Goal: Navigation & Orientation: Find specific page/section

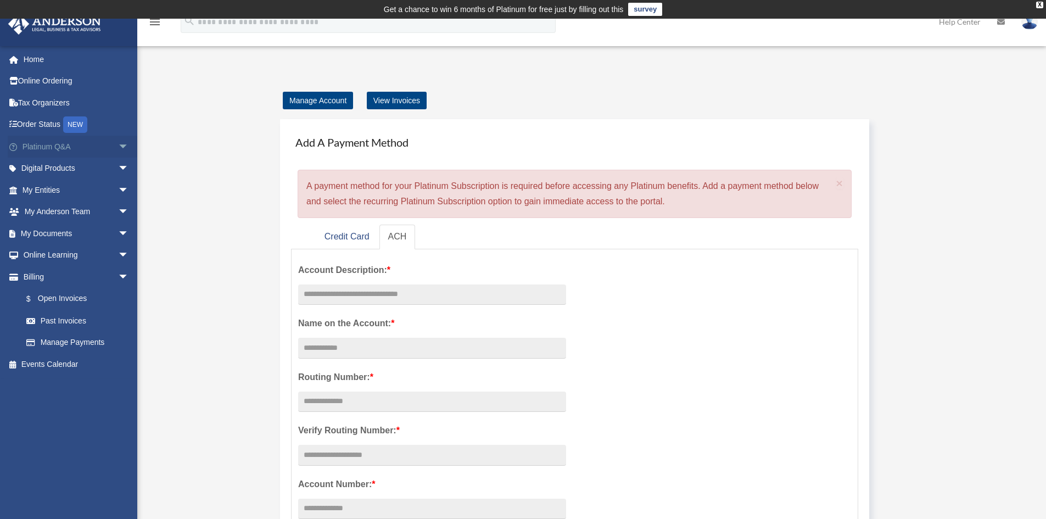
click at [118, 148] on span "arrow_drop_down" at bounding box center [129, 147] width 22 height 23
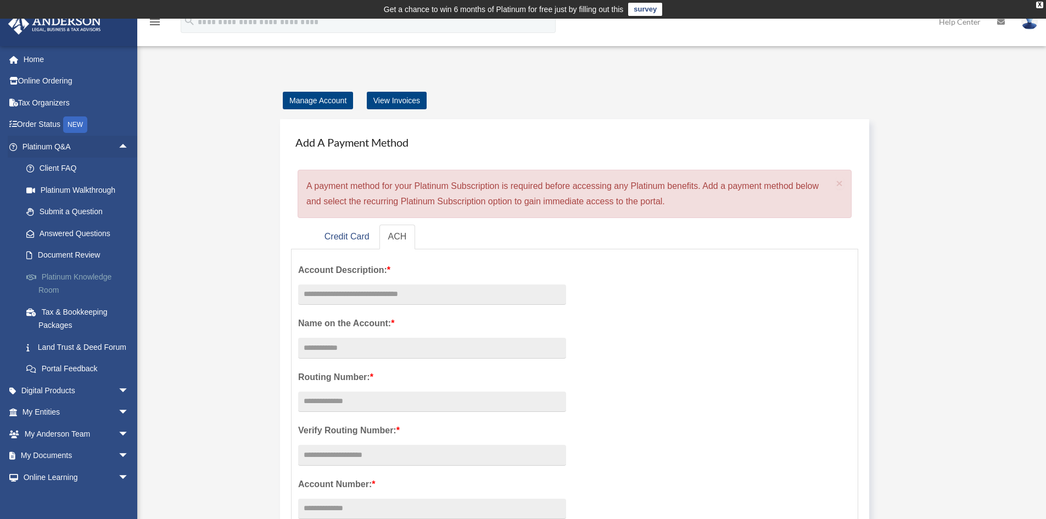
click at [52, 284] on link "Platinum Knowledge Room" at bounding box center [80, 283] width 130 height 35
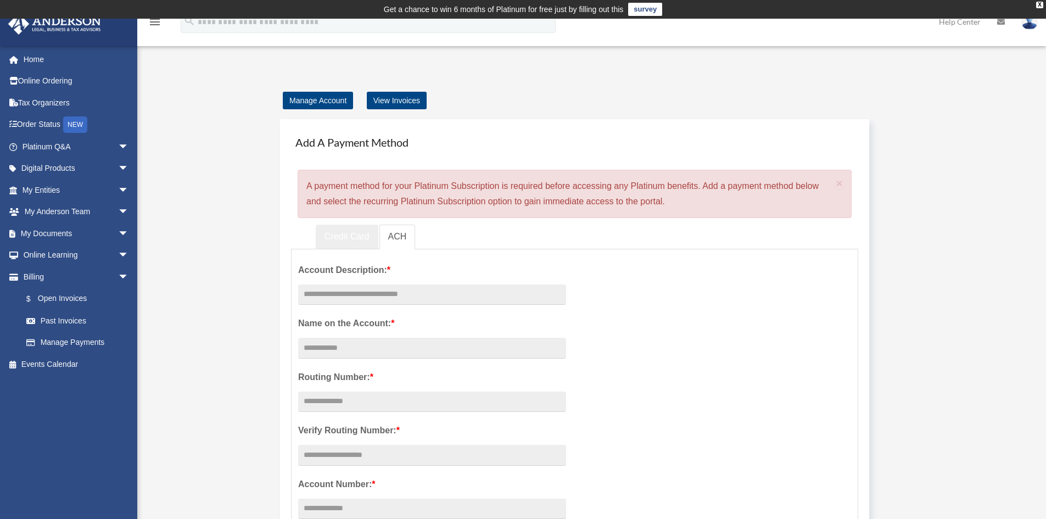
click at [343, 233] on link "Credit Card" at bounding box center [347, 237] width 63 height 25
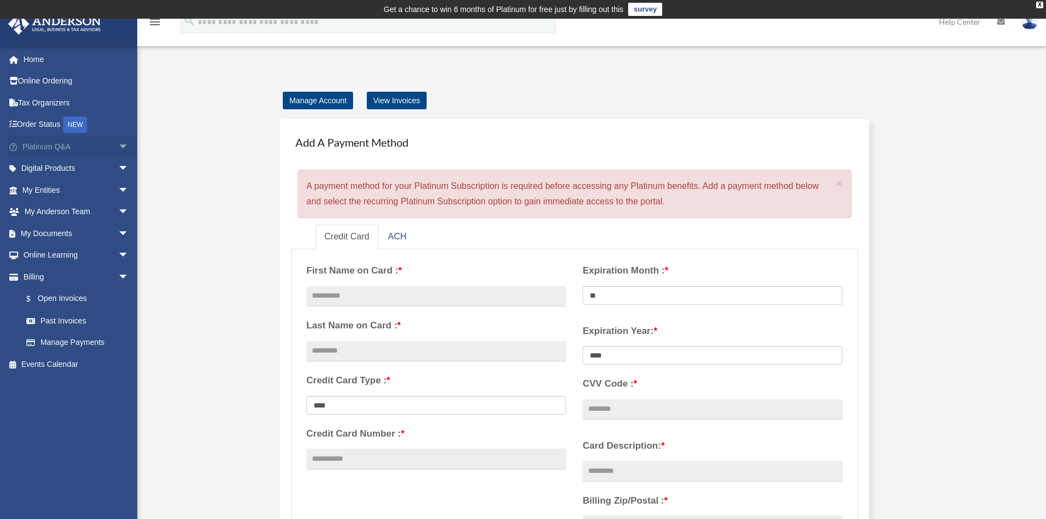
click at [81, 147] on link "Platinum Q&A arrow_drop_down" at bounding box center [77, 147] width 138 height 22
click at [36, 59] on link "Home" at bounding box center [77, 59] width 138 height 22
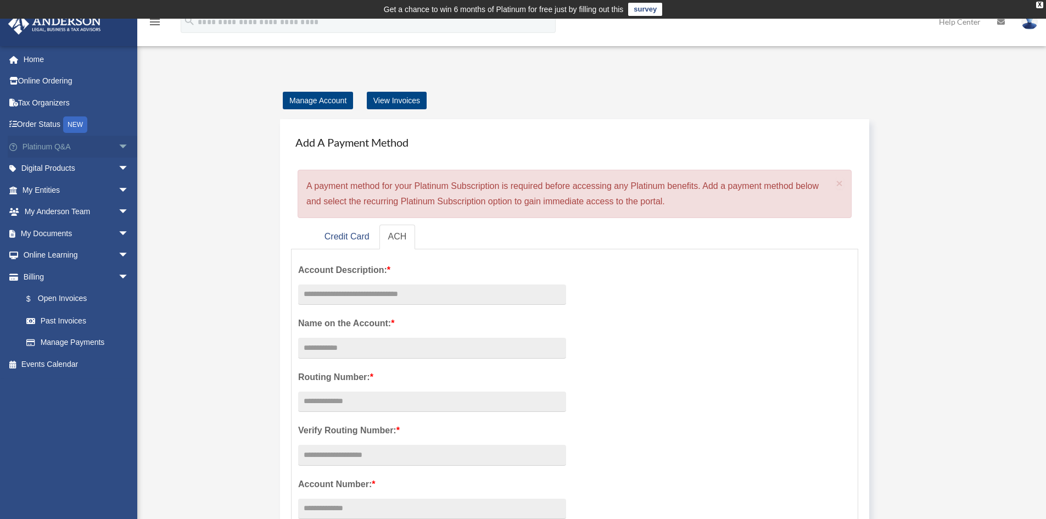
click at [57, 149] on link "Platinum Q&A arrow_drop_down" at bounding box center [77, 147] width 138 height 22
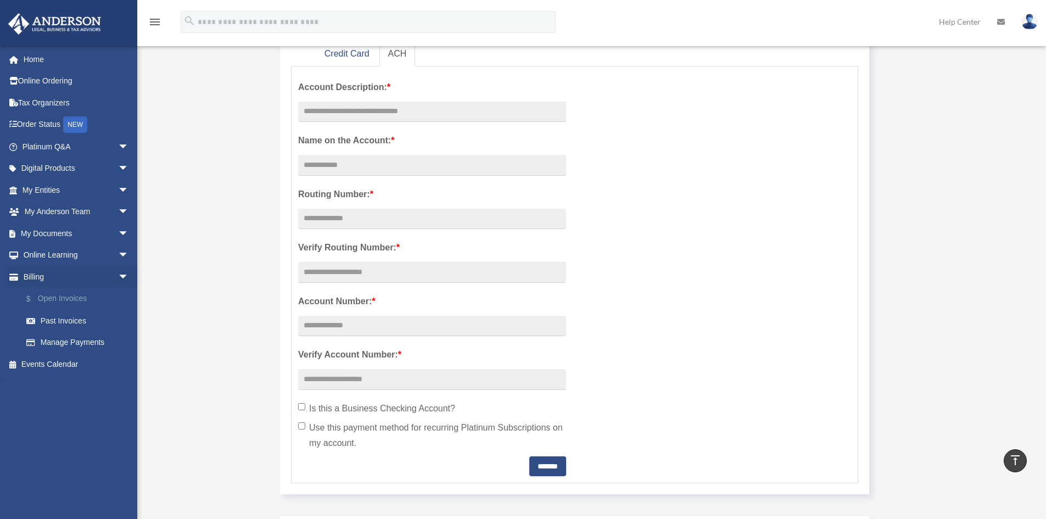
click at [48, 292] on link "$ Open Invoices" at bounding box center [80, 299] width 130 height 23
click at [62, 302] on link "$ Open Invoices" at bounding box center [80, 299] width 130 height 23
click at [61, 301] on link "$ Open Invoices" at bounding box center [80, 299] width 130 height 23
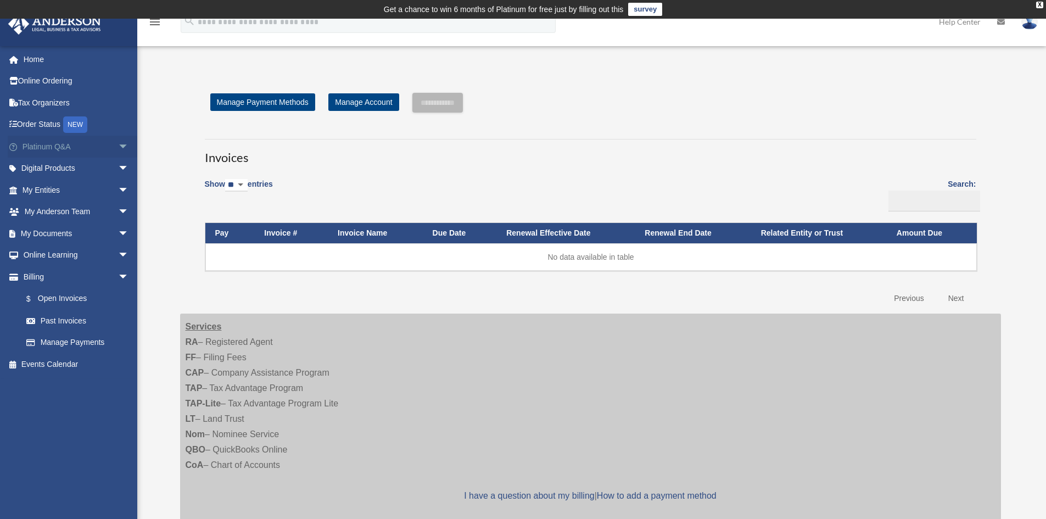
click at [52, 146] on link "Platinum Q&A arrow_drop_down" at bounding box center [77, 147] width 138 height 22
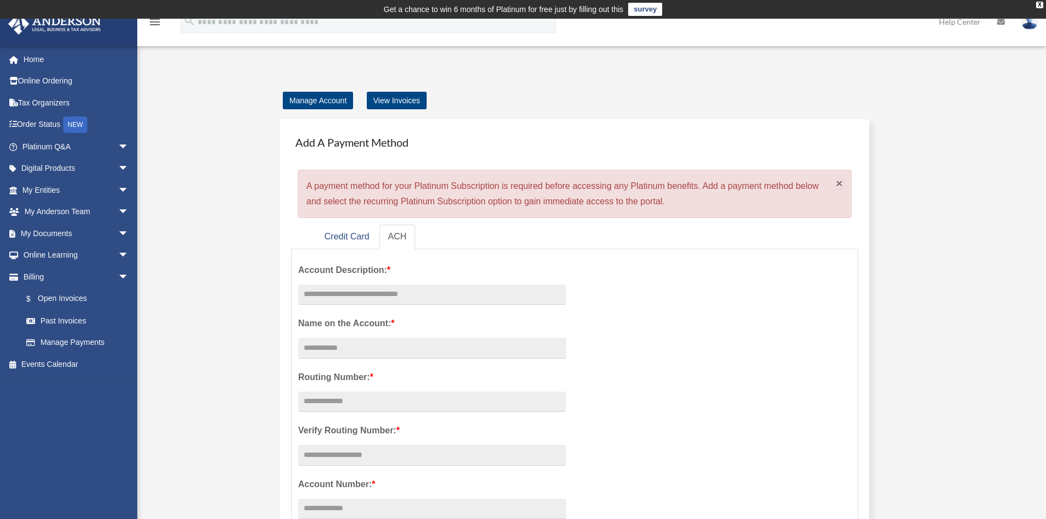
click at [840, 185] on span "×" at bounding box center [839, 183] width 7 height 13
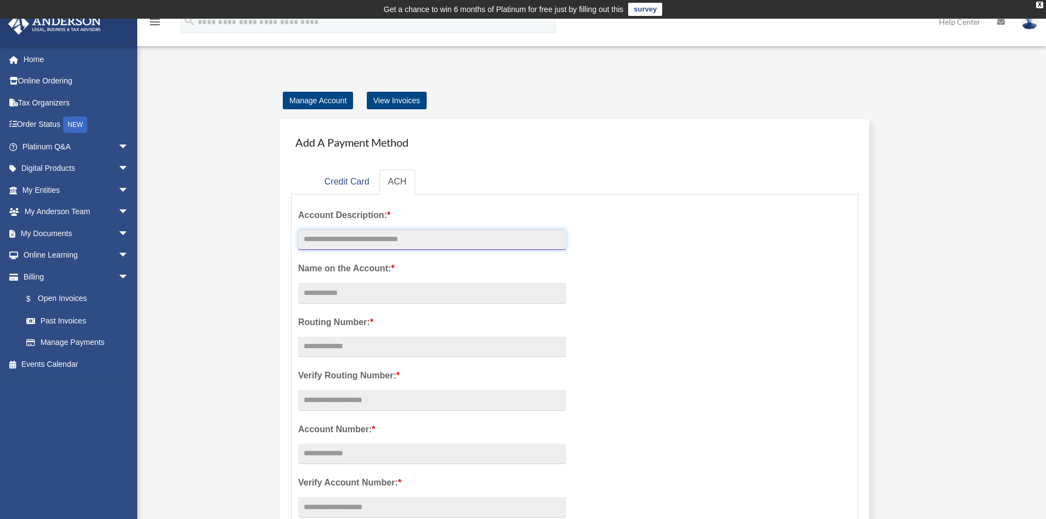
click at [345, 242] on input "text" at bounding box center [432, 240] width 268 height 21
click at [257, 215] on div "Manage Account View Invoices Add A Payment Method Credit Card ACH First Name on…" at bounding box center [590, 472] width 837 height 758
click at [339, 182] on link "Credit Card" at bounding box center [347, 182] width 63 height 25
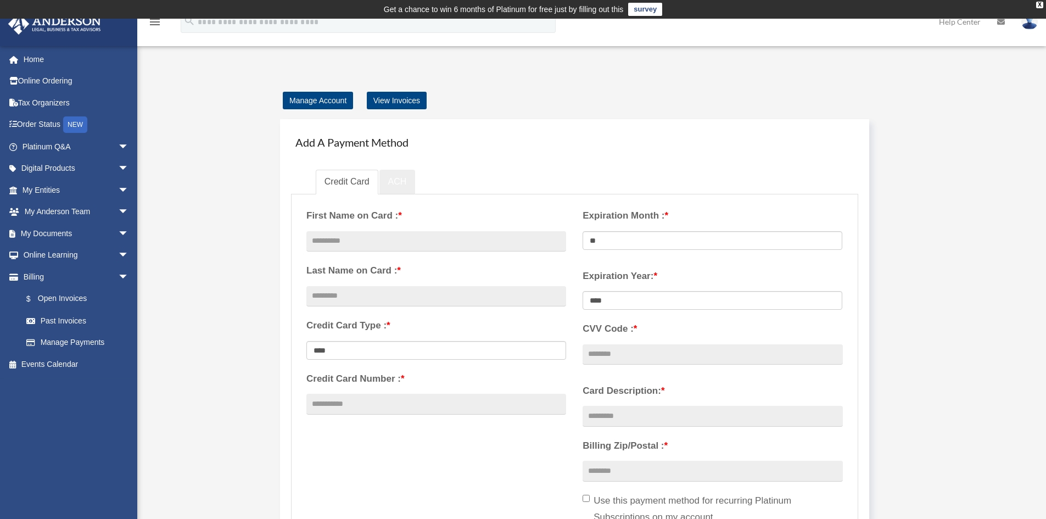
click at [399, 188] on link "ACH" at bounding box center [397, 182] width 36 height 25
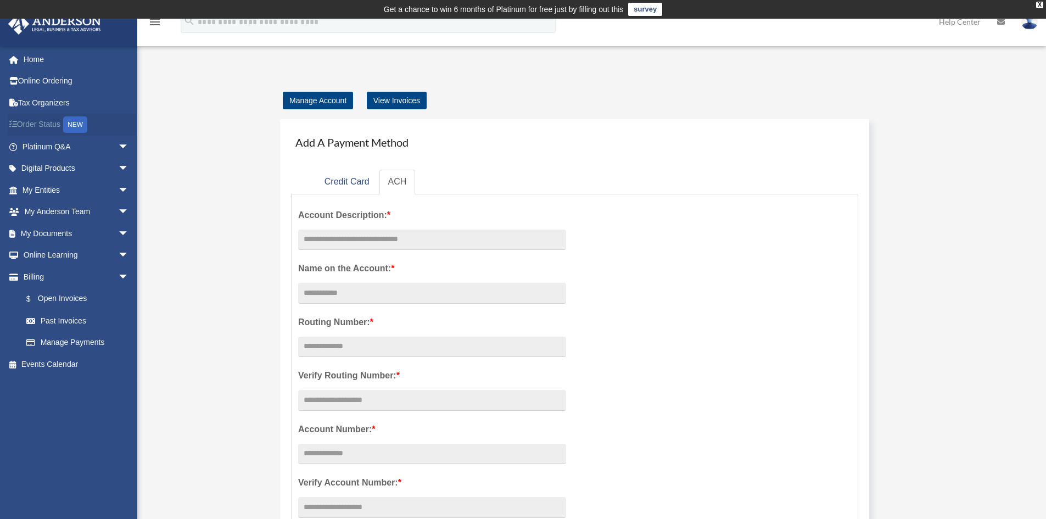
click at [49, 123] on link "Order Status NEW" at bounding box center [77, 125] width 138 height 23
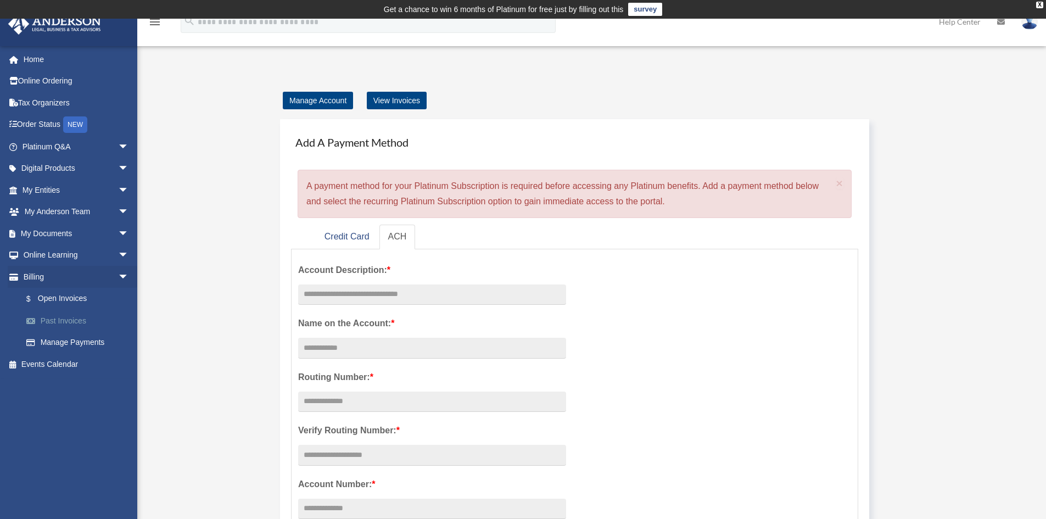
click at [62, 321] on link "Past Invoices" at bounding box center [80, 321] width 130 height 22
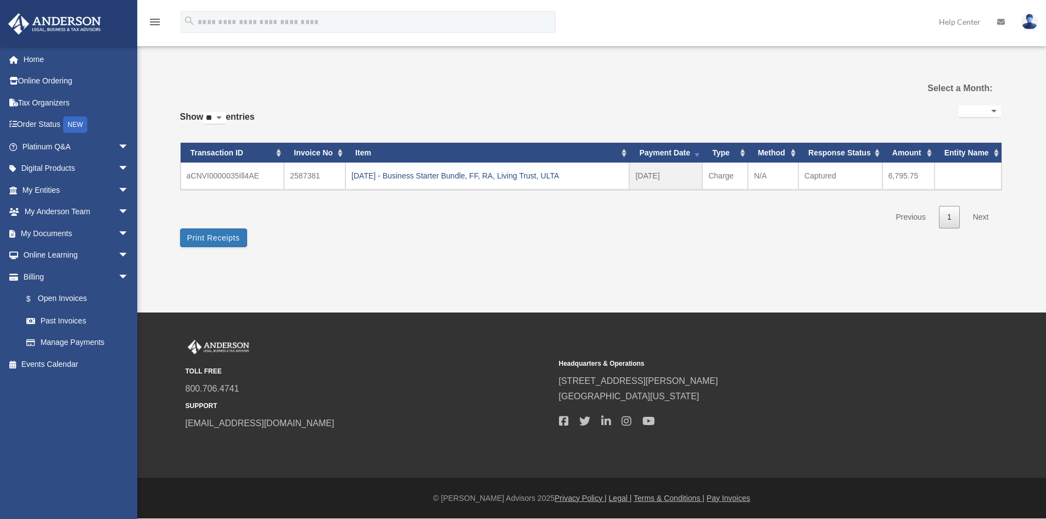
select select
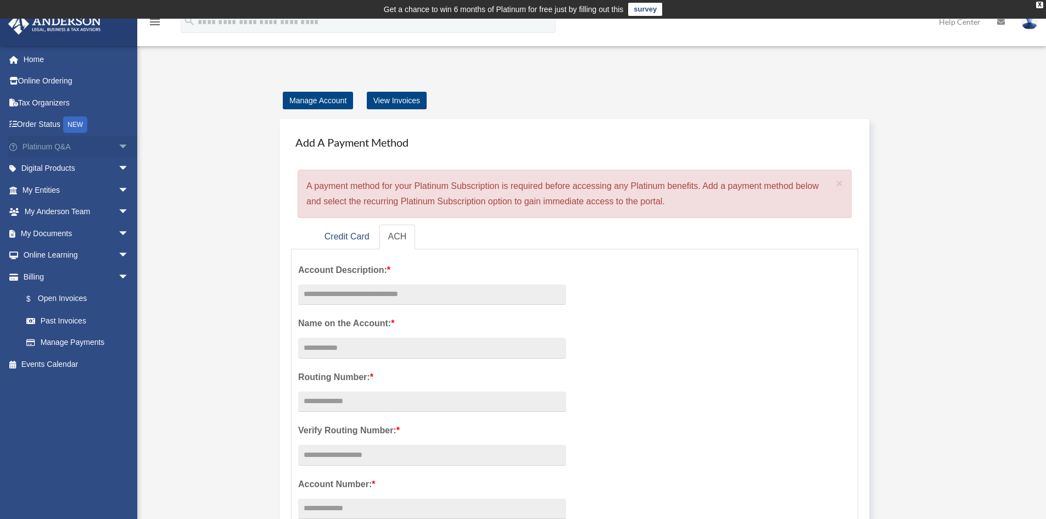
click at [38, 148] on link "Platinum Q&A arrow_drop_down" at bounding box center [77, 147] width 138 height 22
click at [118, 146] on span "arrow_drop_down" at bounding box center [129, 147] width 22 height 23
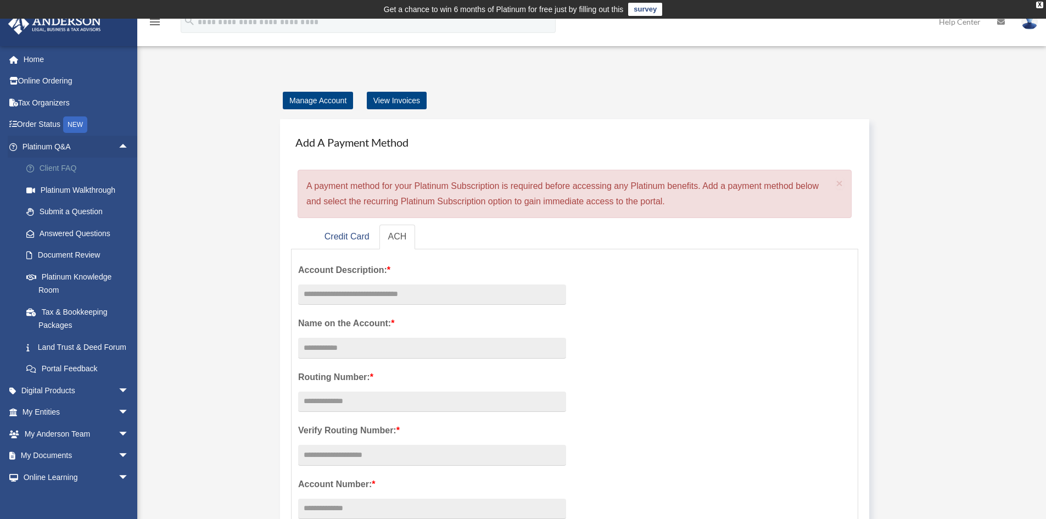
click at [45, 170] on link "Client FAQ" at bounding box center [80, 169] width 130 height 22
click at [59, 191] on link "Platinum Walkthrough" at bounding box center [80, 190] width 130 height 22
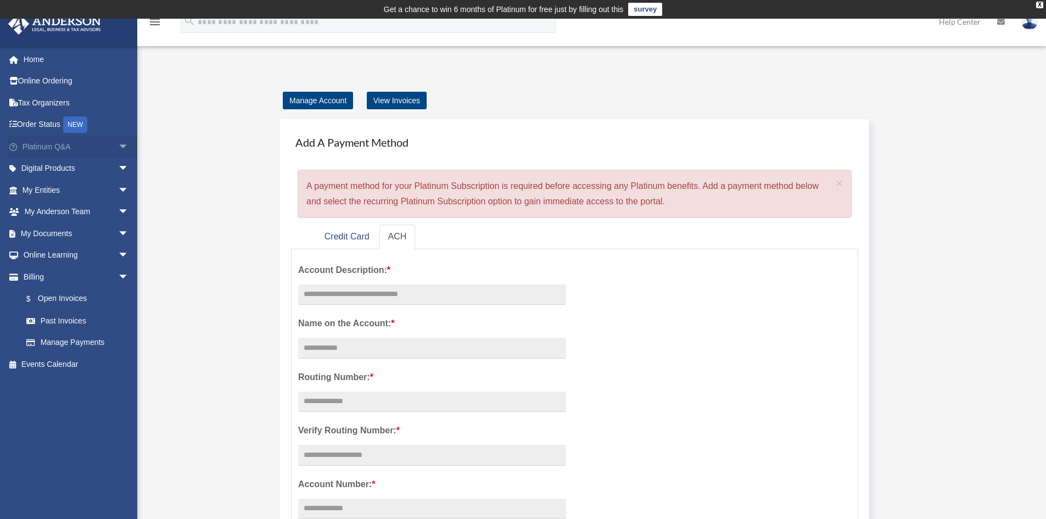
click at [118, 147] on span "arrow_drop_down" at bounding box center [129, 147] width 22 height 23
click at [118, 169] on span "arrow_drop_down" at bounding box center [129, 169] width 22 height 23
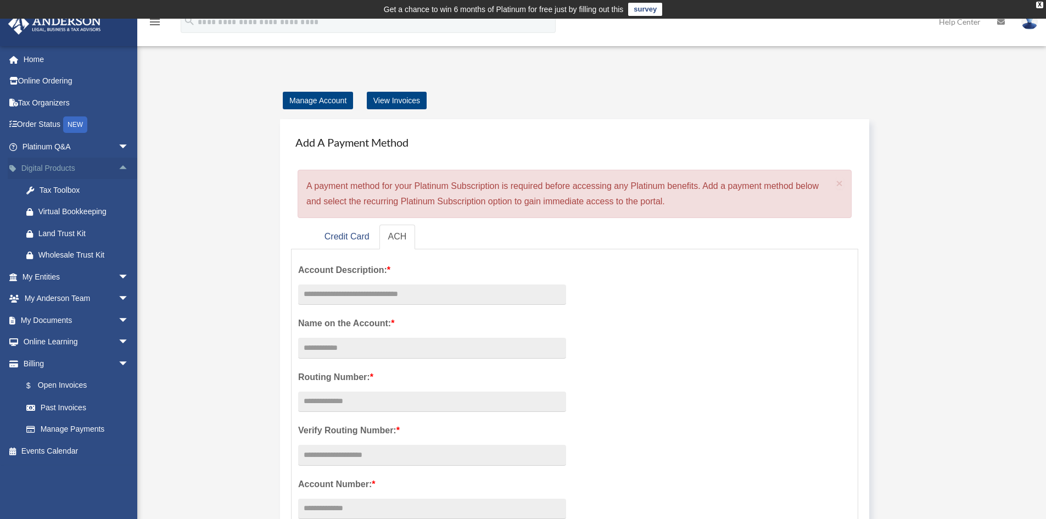
click at [118, 169] on span "arrow_drop_up" at bounding box center [129, 169] width 22 height 23
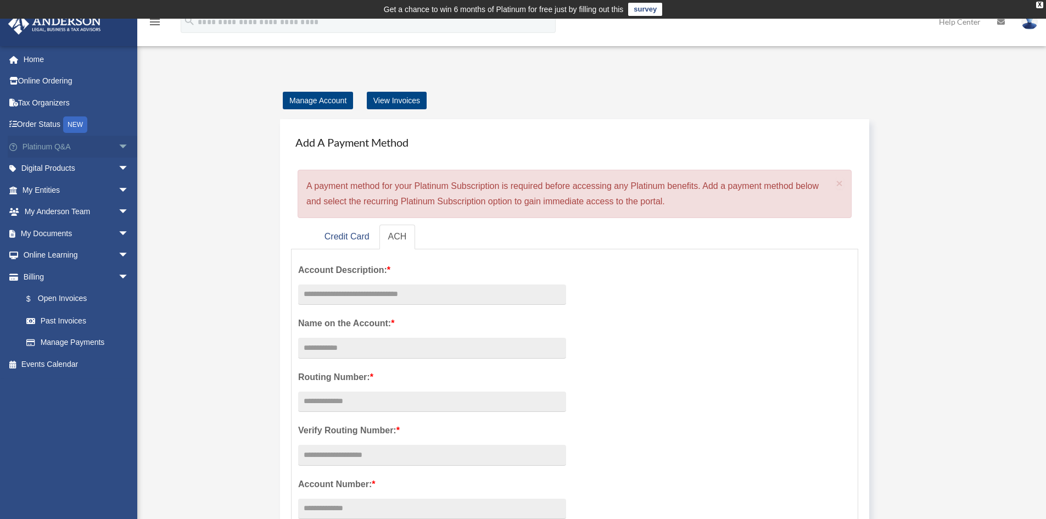
click at [118, 139] on span "arrow_drop_down" at bounding box center [129, 147] width 22 height 23
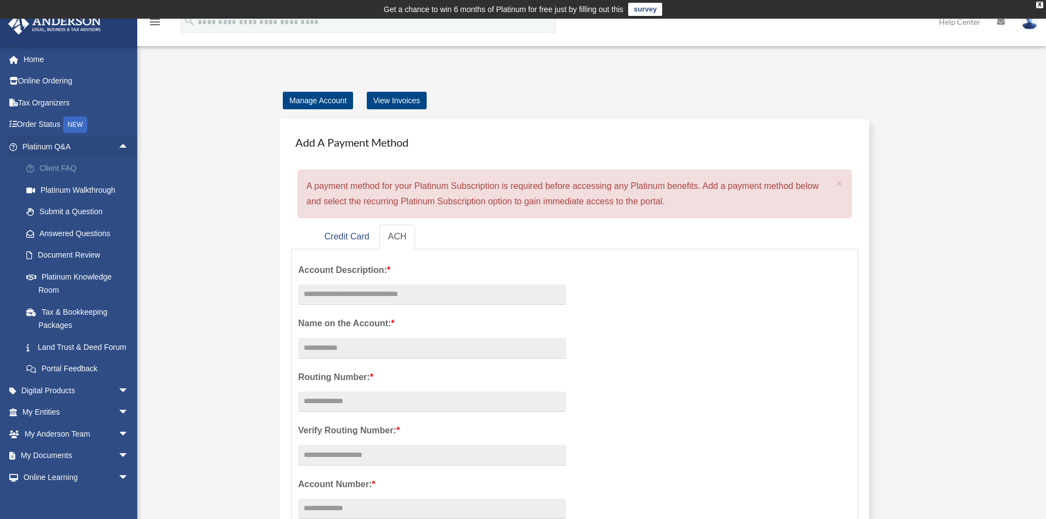
click at [53, 167] on link "Client FAQ" at bounding box center [80, 169] width 130 height 22
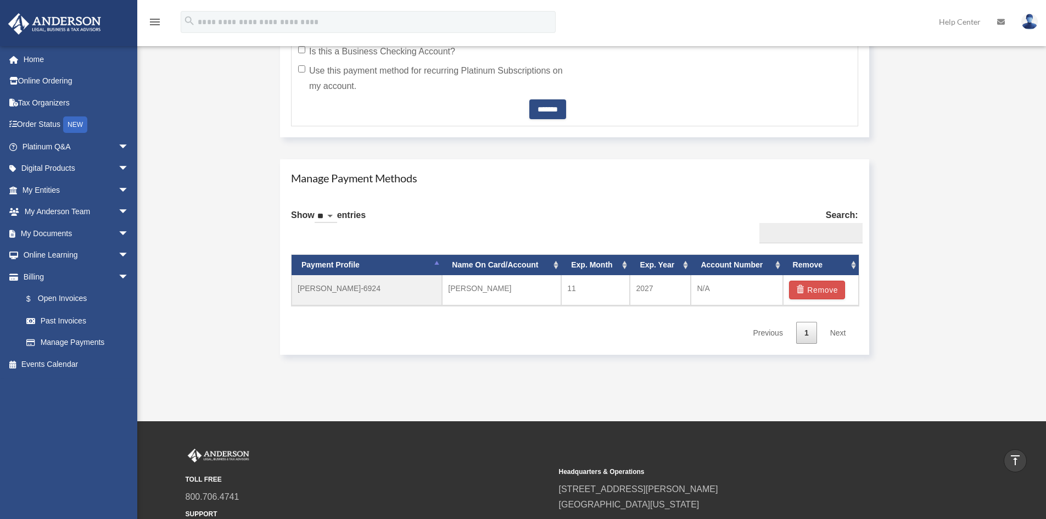
scroll to position [641, 0]
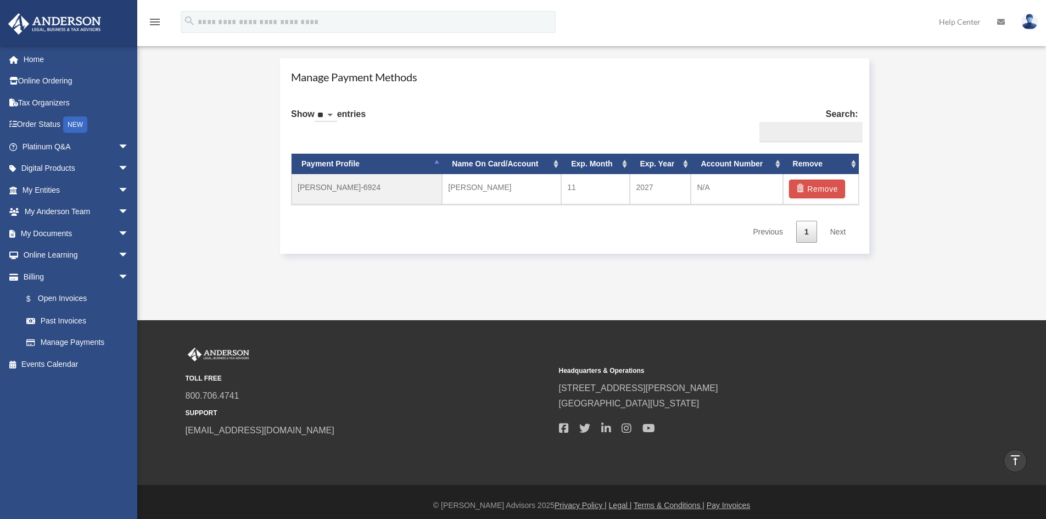
click at [1031, 19] on img at bounding box center [1029, 22] width 16 height 16
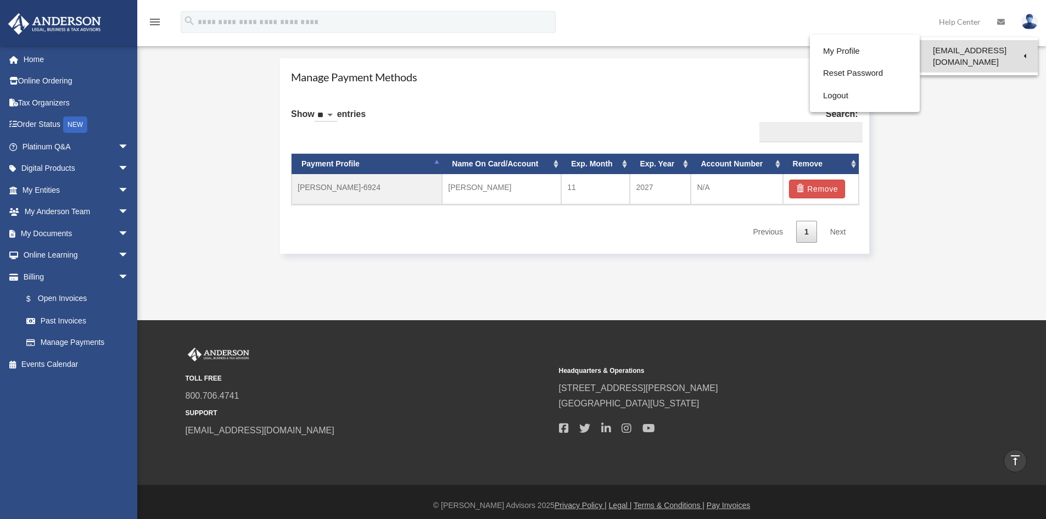
click at [988, 52] on link "[EMAIL_ADDRESS][DOMAIN_NAME]" at bounding box center [979, 56] width 118 height 32
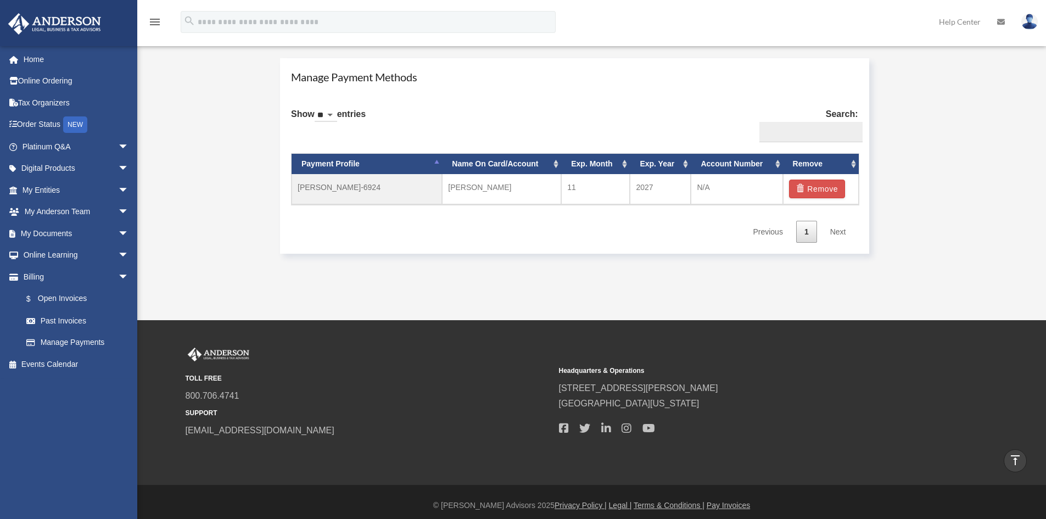
click at [1029, 21] on img at bounding box center [1029, 22] width 16 height 16
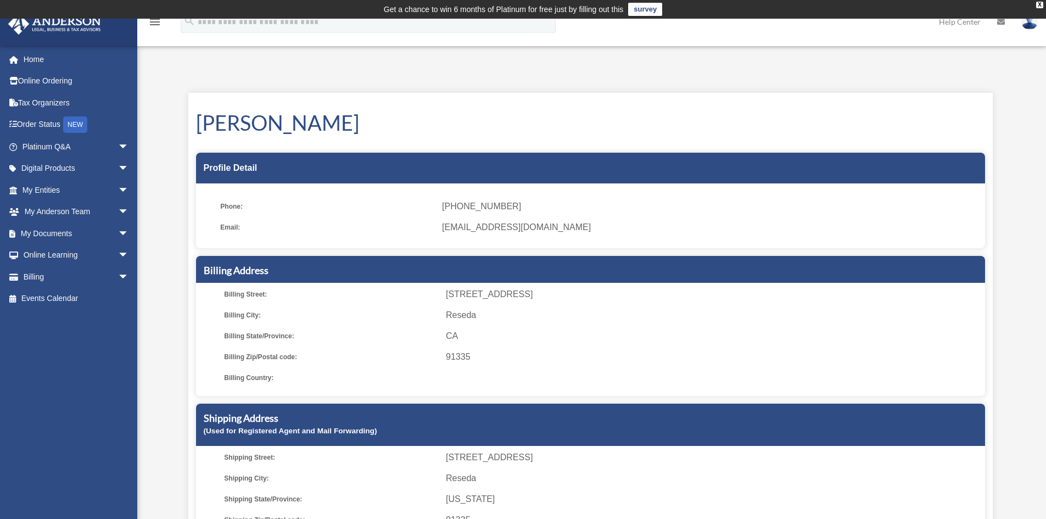
click at [1024, 23] on img at bounding box center [1029, 22] width 16 height 16
click at [833, 92] on link "Logout" at bounding box center [865, 96] width 110 height 23
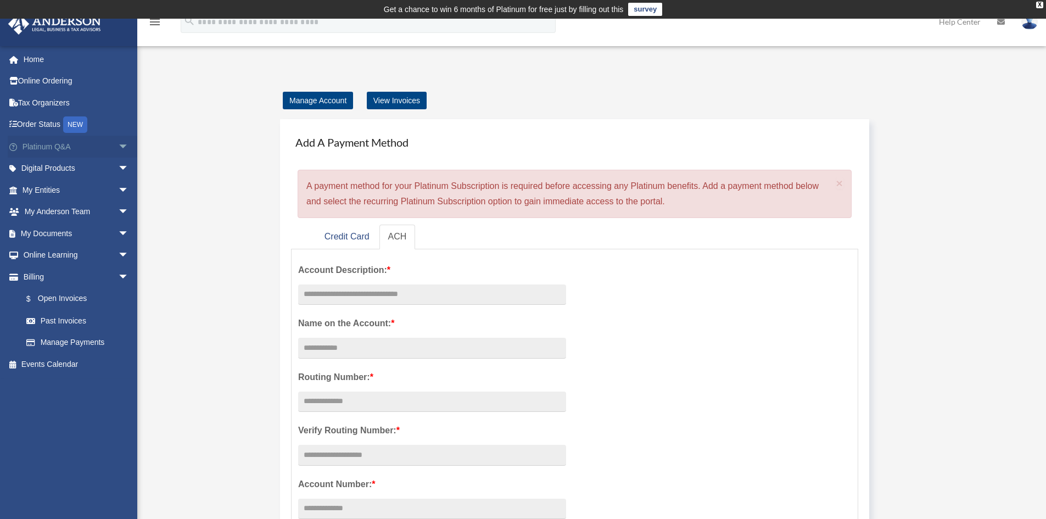
click at [71, 149] on link "Platinum Q&A arrow_drop_down" at bounding box center [77, 147] width 138 height 22
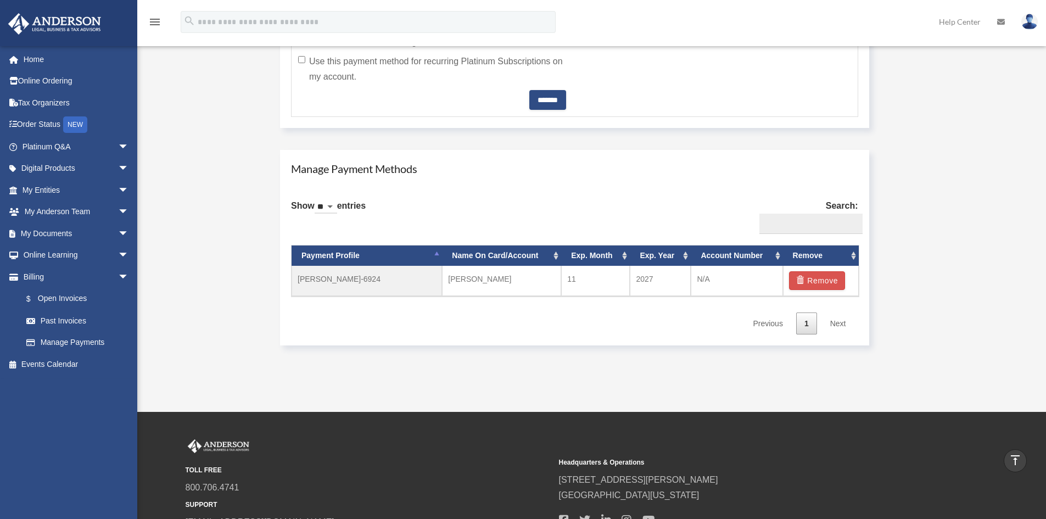
scroll to position [615, 0]
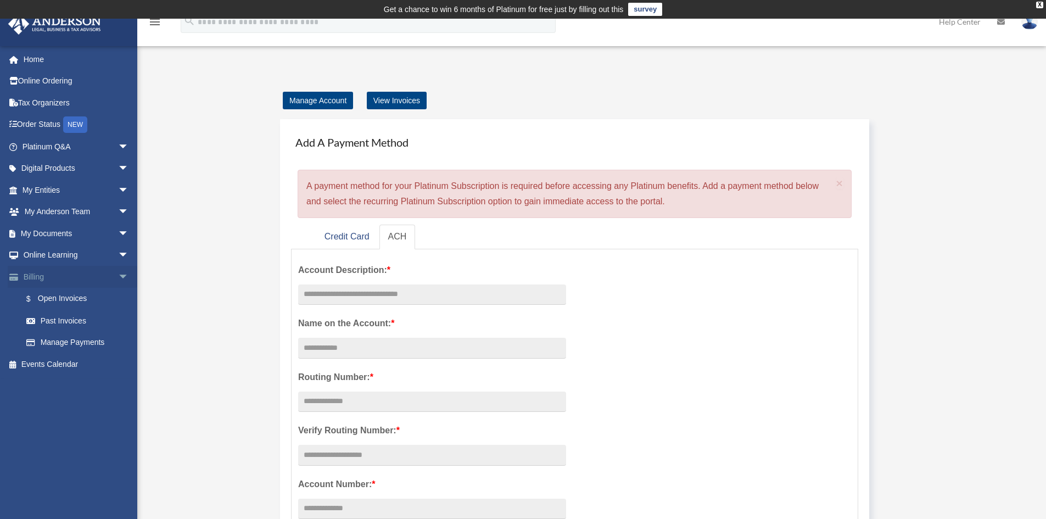
click at [100, 276] on link "Billing arrow_drop_down" at bounding box center [77, 277] width 138 height 22
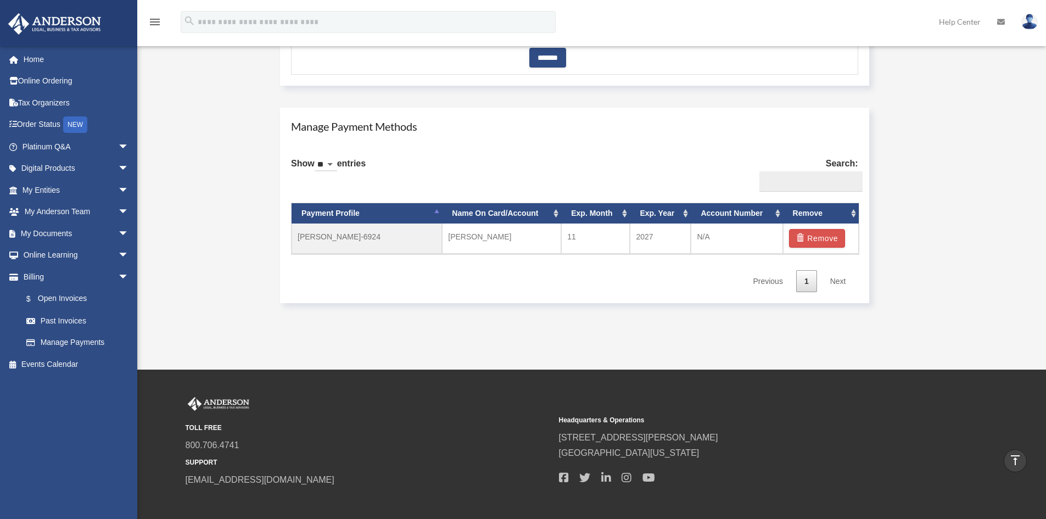
scroll to position [648, 0]
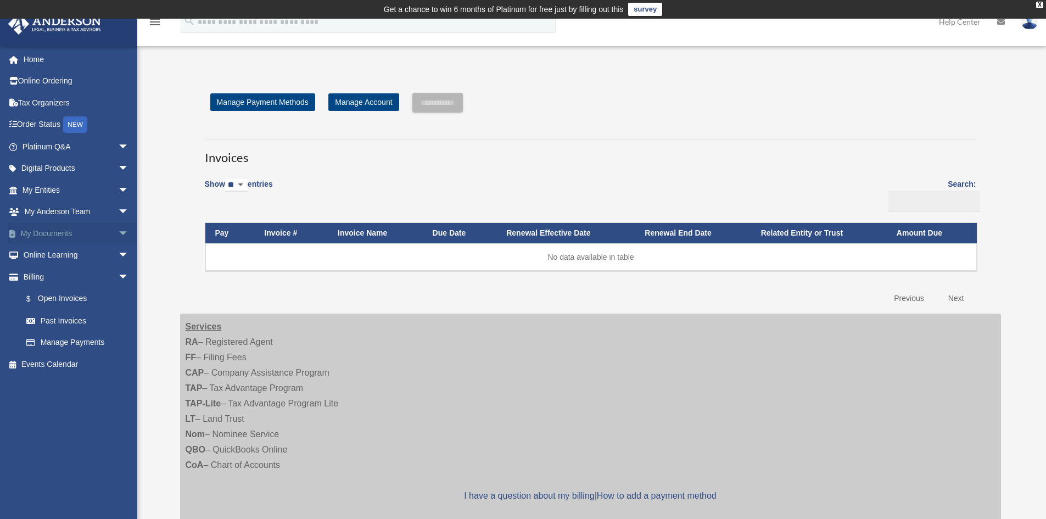
click at [97, 233] on link "My Documents arrow_drop_down" at bounding box center [77, 233] width 138 height 22
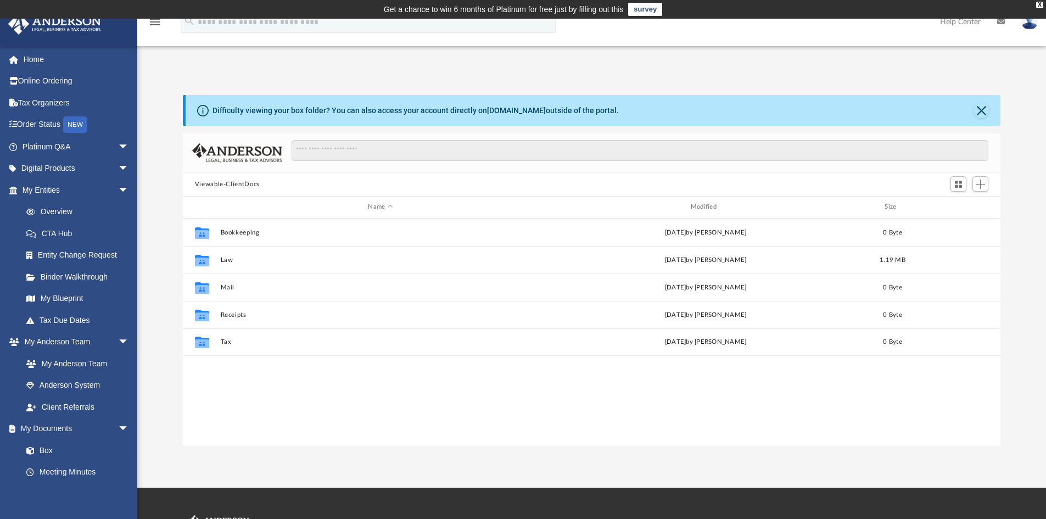
scroll to position [242, 809]
click at [118, 192] on span "arrow_drop_down" at bounding box center [129, 190] width 22 height 23
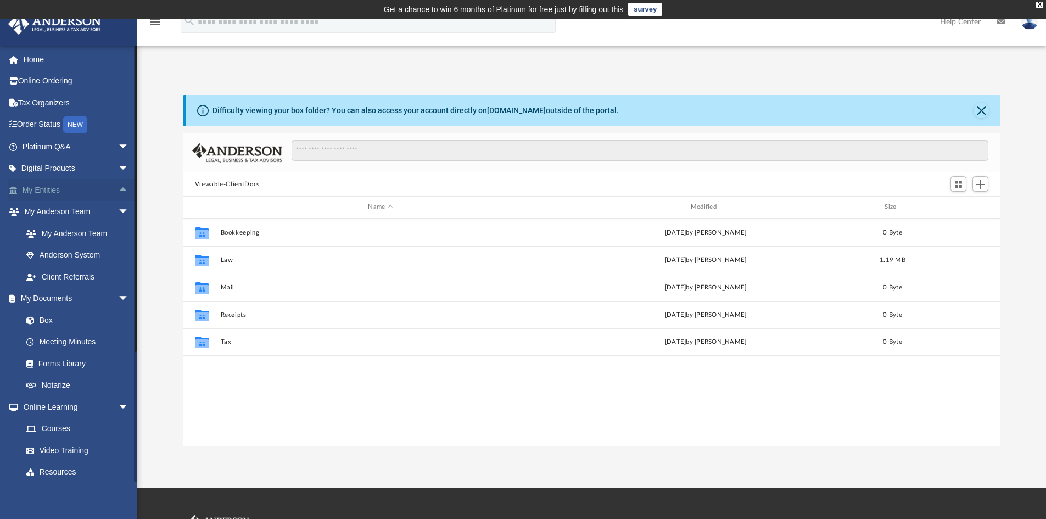
click at [118, 192] on span "arrow_drop_up" at bounding box center [129, 190] width 22 height 23
click at [118, 168] on span "arrow_drop_down" at bounding box center [129, 169] width 22 height 23
click at [118, 146] on span "arrow_drop_down" at bounding box center [129, 147] width 22 height 23
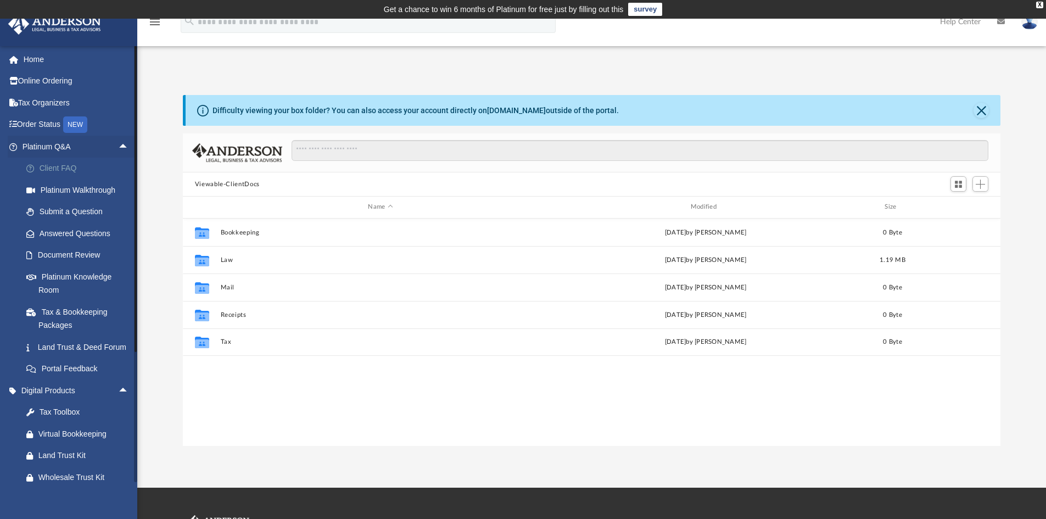
click at [63, 169] on link "Client FAQ" at bounding box center [80, 169] width 130 height 22
click at [63, 189] on link "Platinum Walkthrough" at bounding box center [80, 190] width 130 height 22
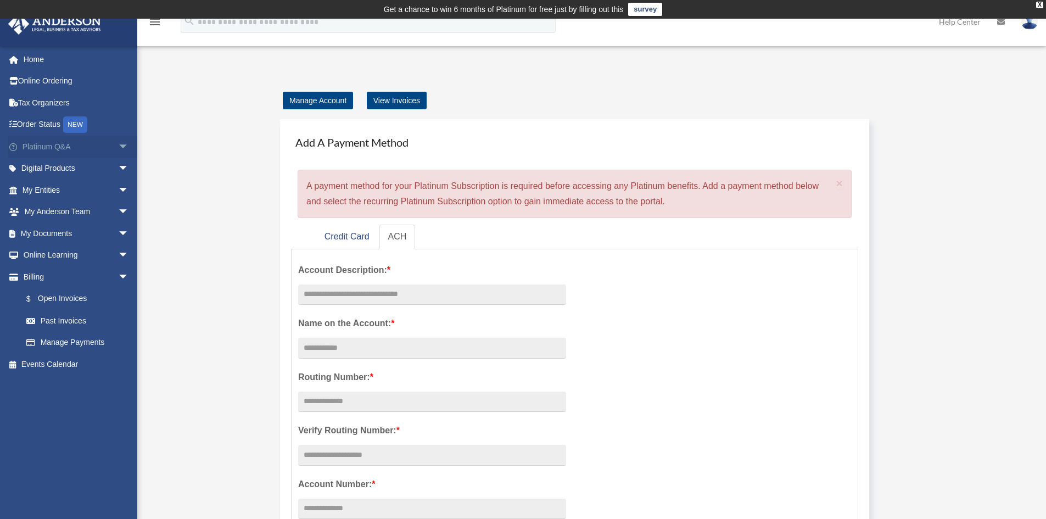
click at [118, 150] on span "arrow_drop_down" at bounding box center [129, 147] width 22 height 23
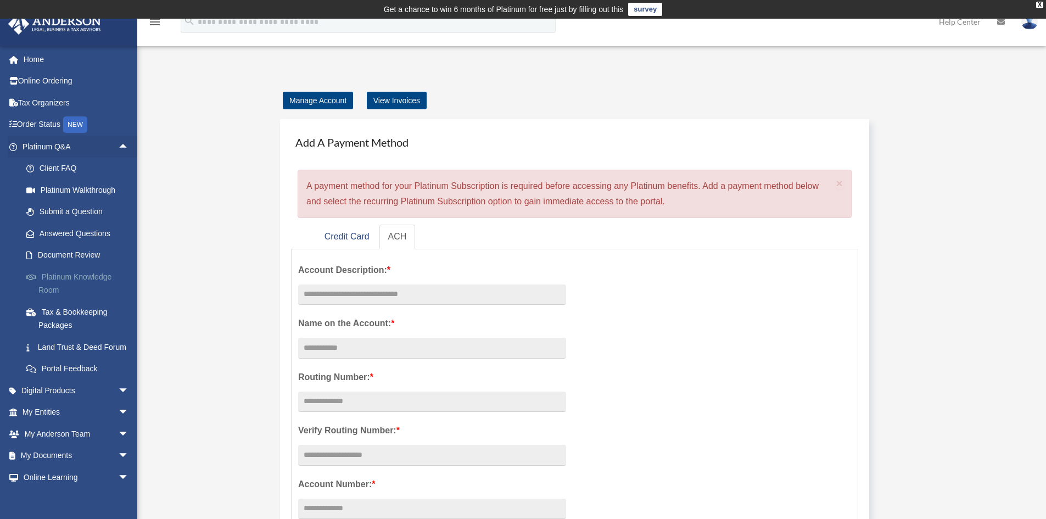
click at [40, 286] on link "Platinum Knowledge Room" at bounding box center [80, 283] width 130 height 35
click at [47, 281] on link "Platinum Knowledge Room" at bounding box center [80, 283] width 130 height 35
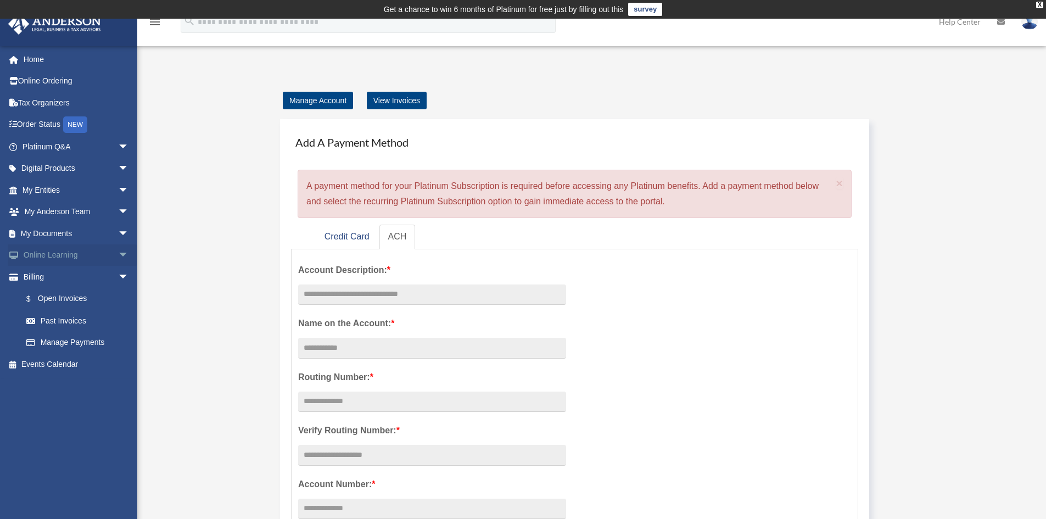
click at [104, 255] on link "Online Learning arrow_drop_down" at bounding box center [77, 255] width 138 height 22
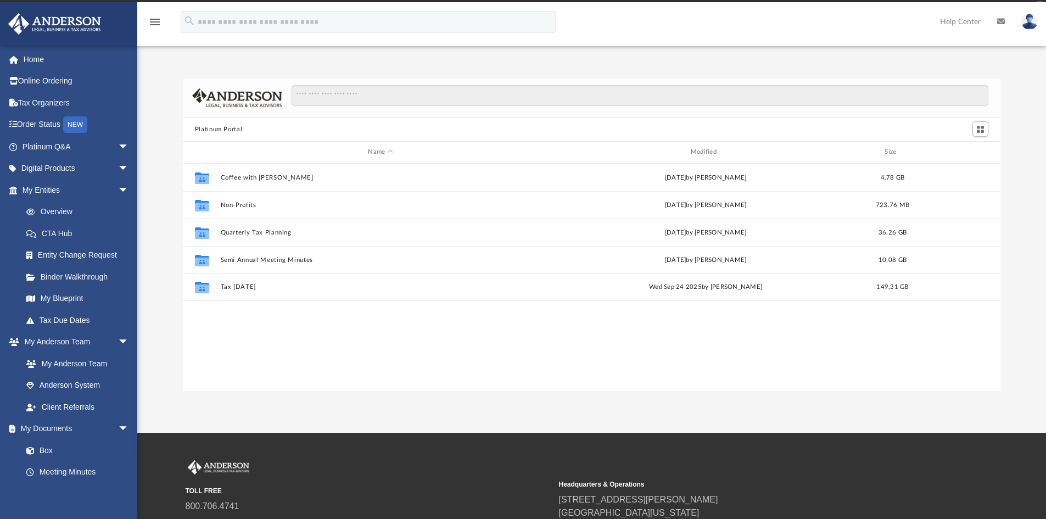
scroll to position [242, 809]
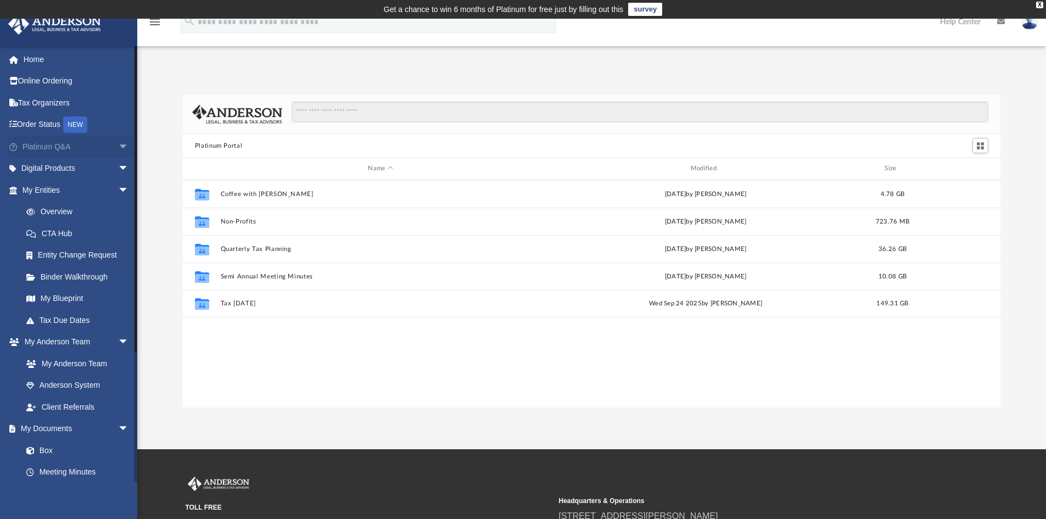
click at [61, 149] on link "Platinum Q&A arrow_drop_down" at bounding box center [77, 147] width 138 height 22
click at [121, 144] on span "arrow_drop_down" at bounding box center [129, 147] width 22 height 23
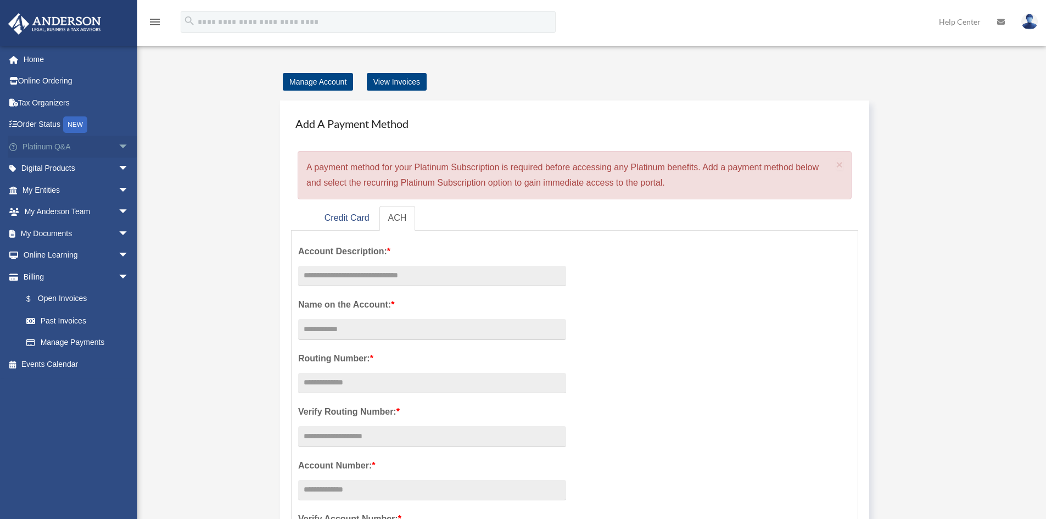
click at [118, 146] on span "arrow_drop_down" at bounding box center [129, 147] width 22 height 23
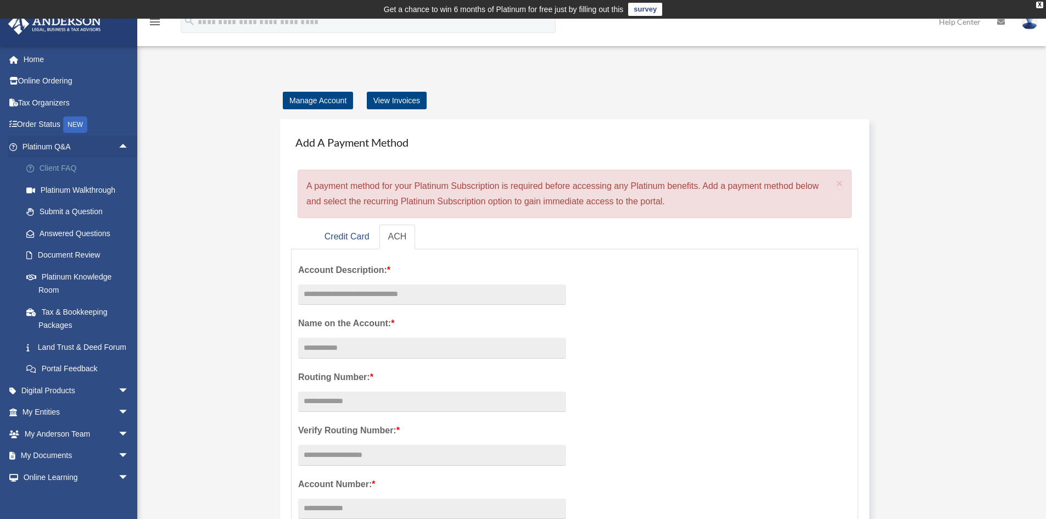
click at [66, 165] on link "Client FAQ" at bounding box center [80, 169] width 130 height 22
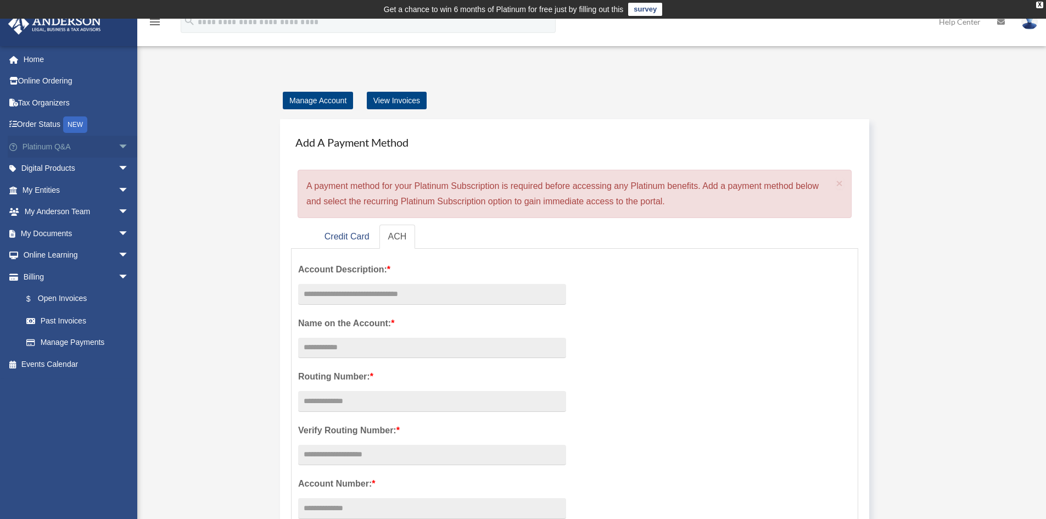
click at [118, 144] on span "arrow_drop_down" at bounding box center [129, 147] width 22 height 23
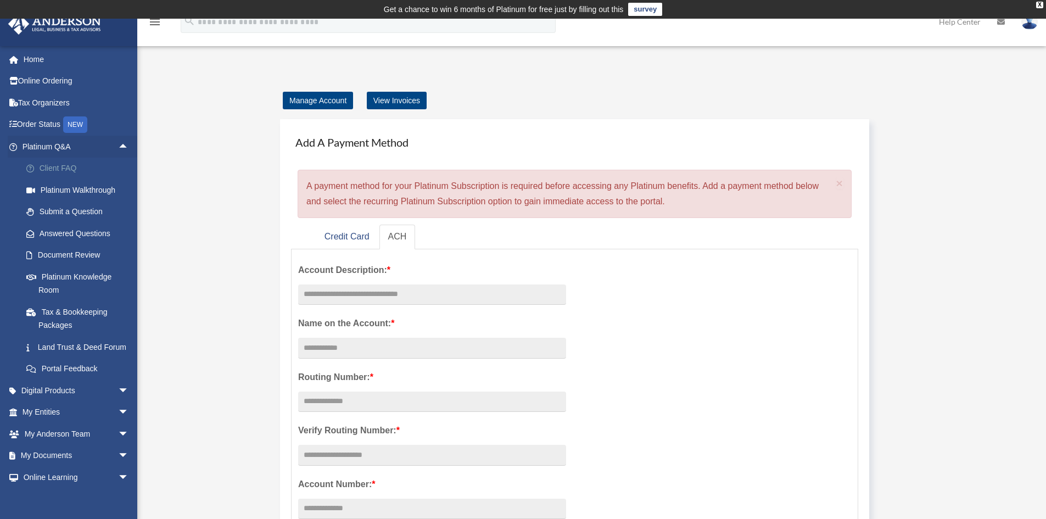
click at [47, 171] on link "Client FAQ" at bounding box center [80, 169] width 130 height 22
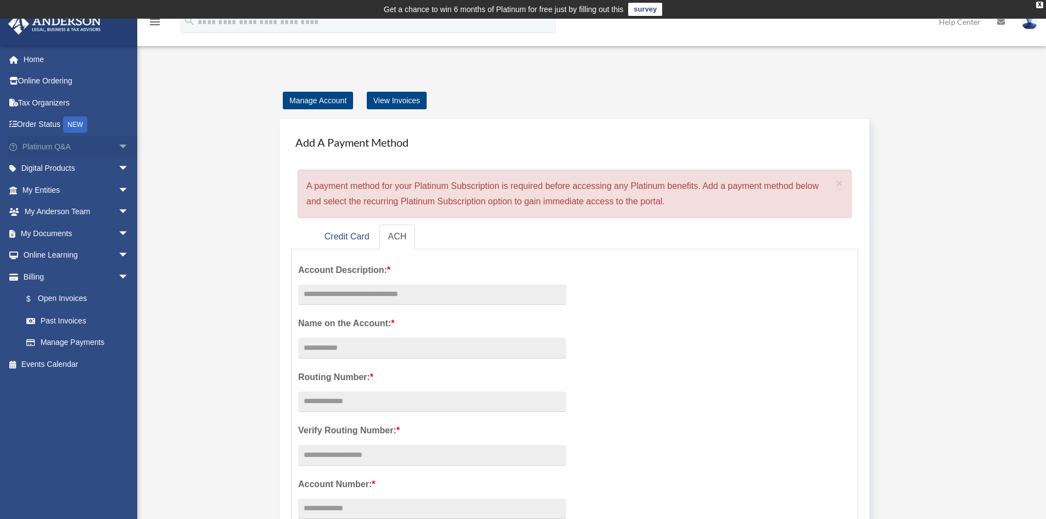
click at [118, 147] on span "arrow_drop_down" at bounding box center [129, 147] width 22 height 23
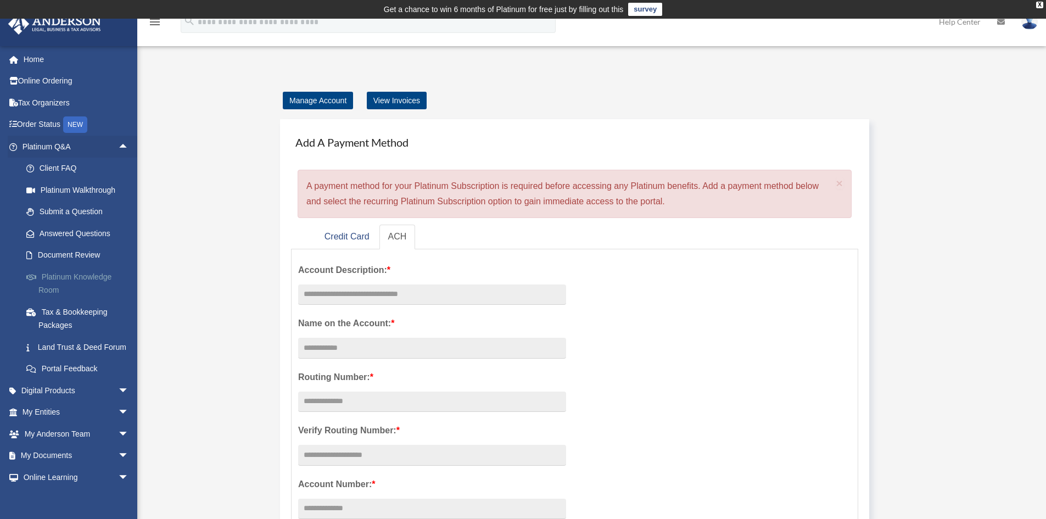
click at [71, 278] on link "Platinum Knowledge Room" at bounding box center [80, 283] width 130 height 35
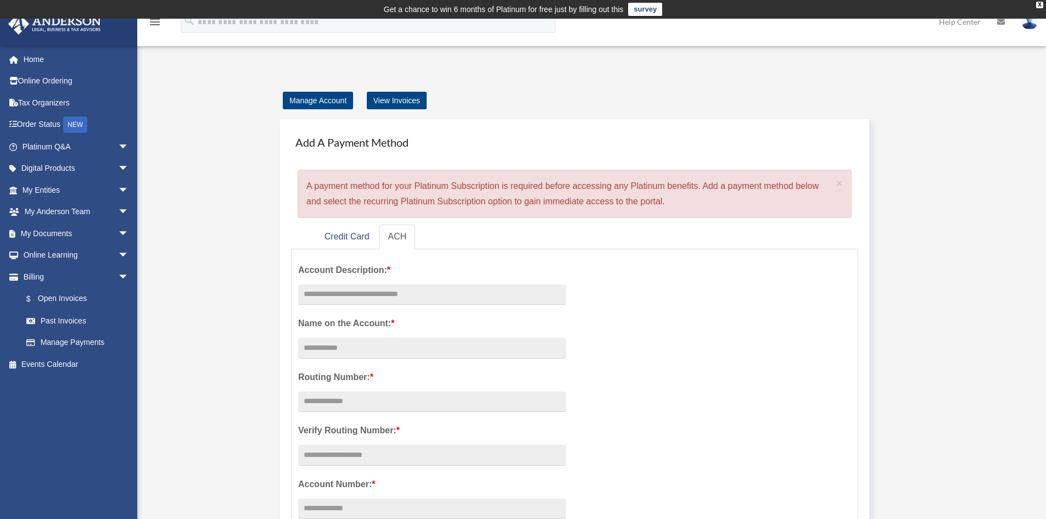
click at [1026, 22] on img at bounding box center [1029, 22] width 16 height 16
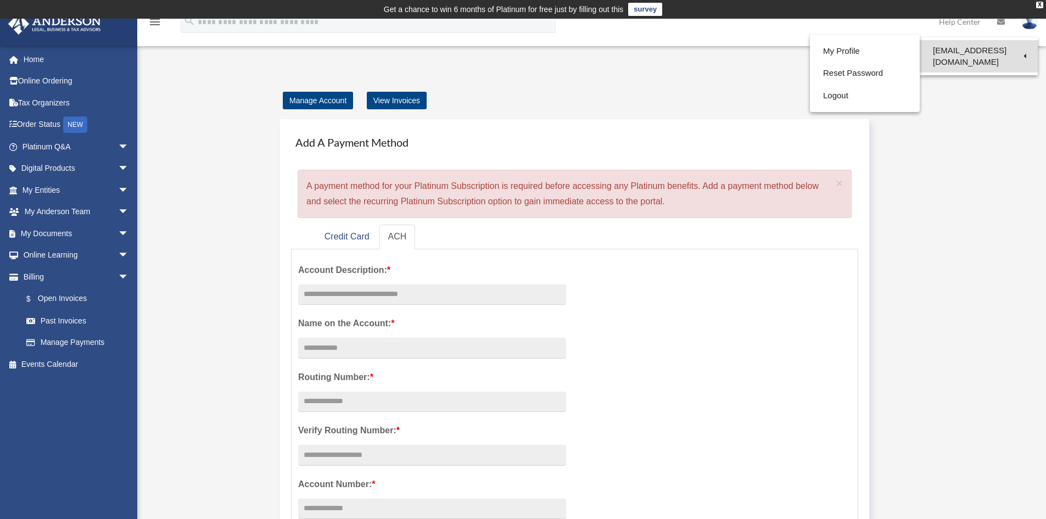
click at [988, 53] on link "[EMAIL_ADDRESS][DOMAIN_NAME]" at bounding box center [979, 56] width 118 height 32
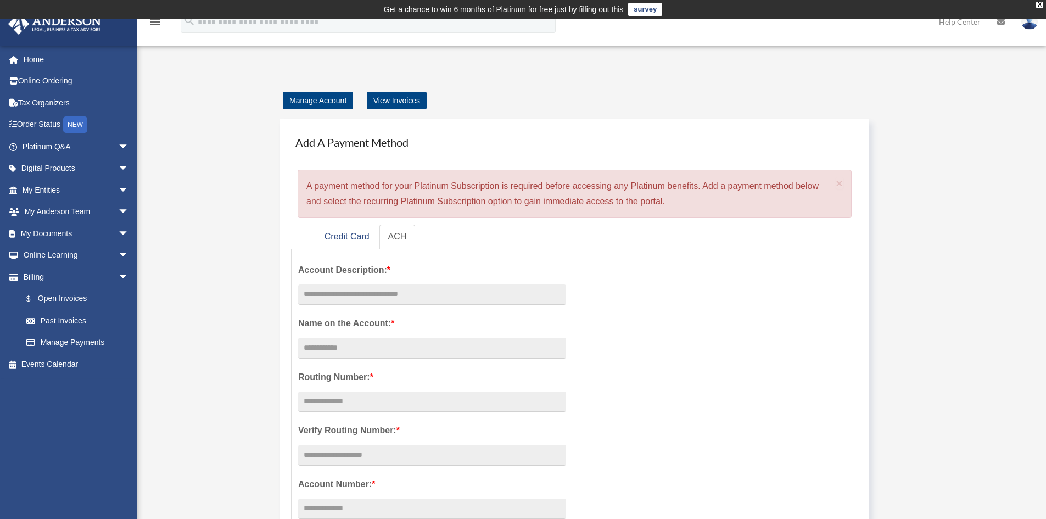
click at [1029, 26] on img at bounding box center [1029, 22] width 16 height 16
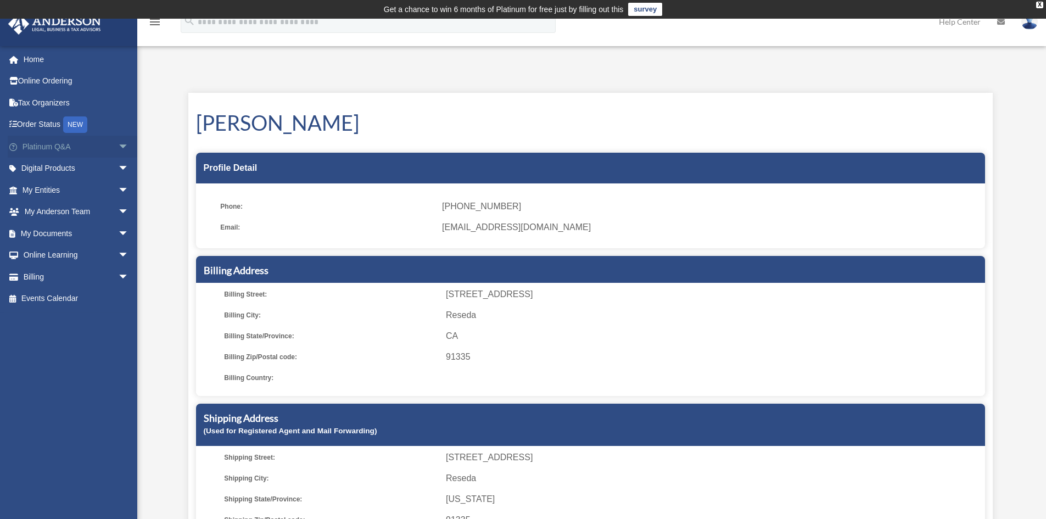
click at [120, 144] on span "arrow_drop_down" at bounding box center [129, 147] width 22 height 23
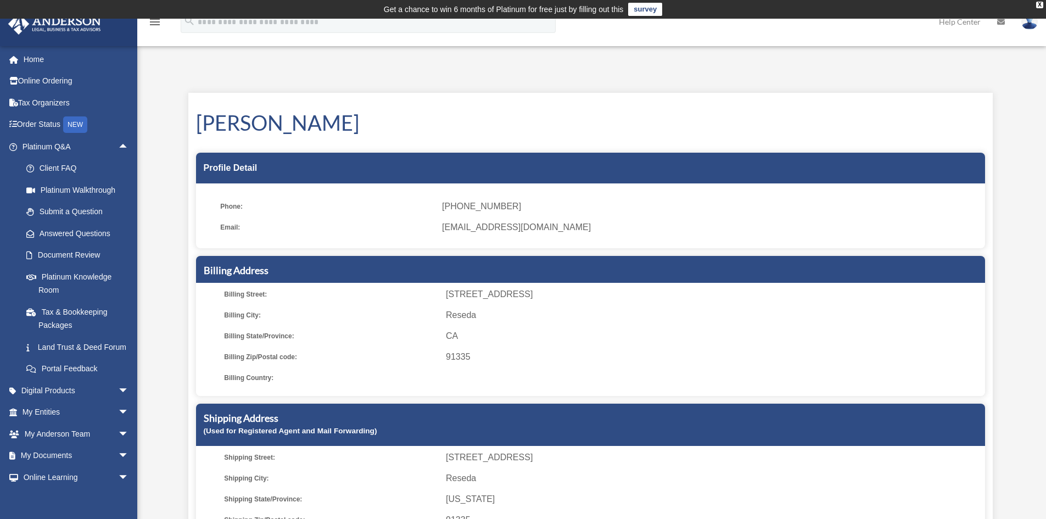
click at [1025, 27] on img at bounding box center [1029, 22] width 16 height 16
click at [860, 72] on link "Reset Password" at bounding box center [865, 73] width 110 height 23
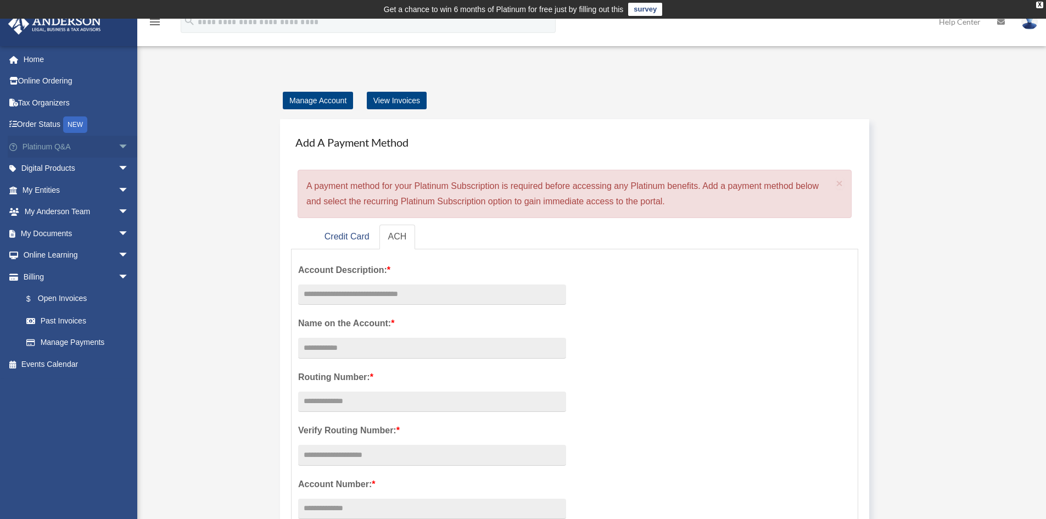
click at [58, 143] on link "Platinum Q&A arrow_drop_down" at bounding box center [77, 147] width 138 height 22
